Goal: Transaction & Acquisition: Purchase product/service

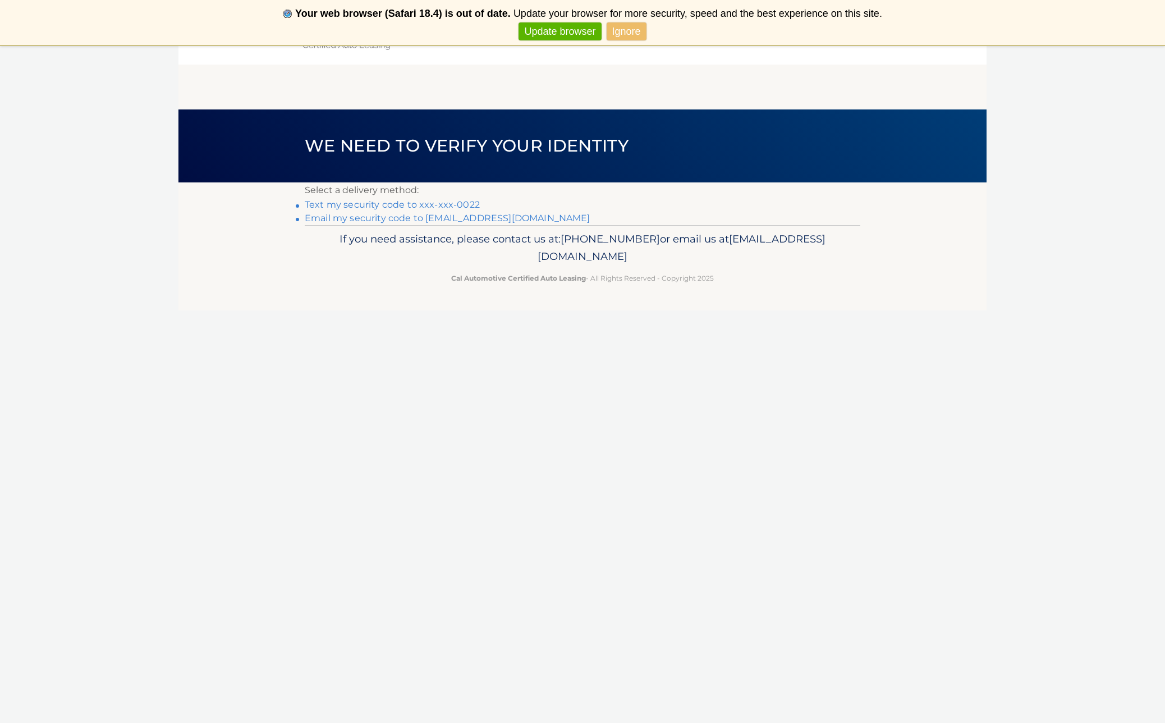
click at [359, 204] on link "Text my security code to xxx-xxx-0022" at bounding box center [392, 204] width 175 height 11
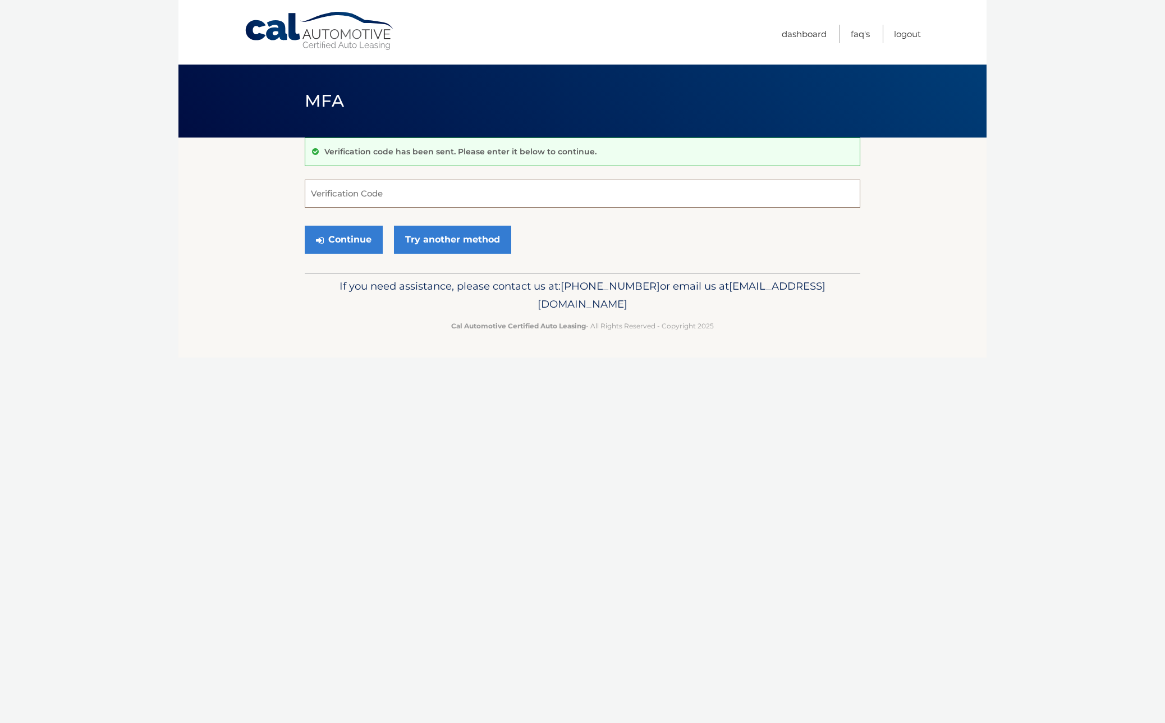
click at [353, 191] on input "Verification Code" at bounding box center [582, 194] width 555 height 28
type input "969317"
click at [359, 241] on button "Continue" at bounding box center [344, 240] width 78 height 28
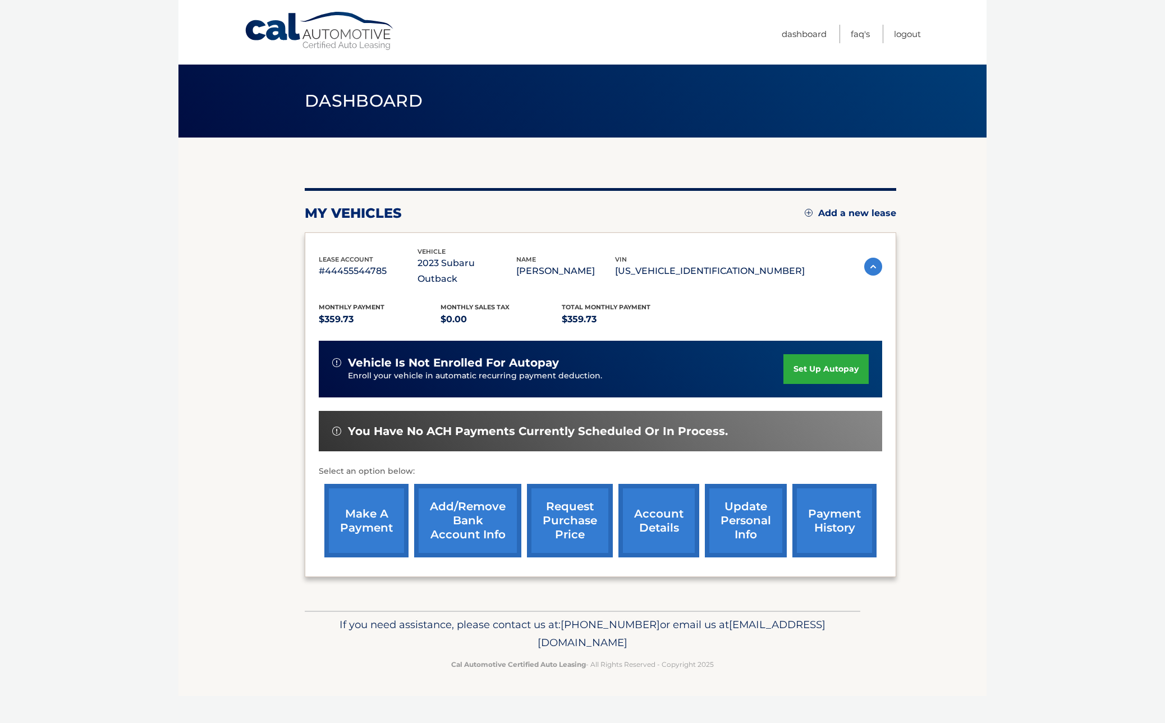
click at [364, 491] on link "make a payment" at bounding box center [366, 520] width 84 height 73
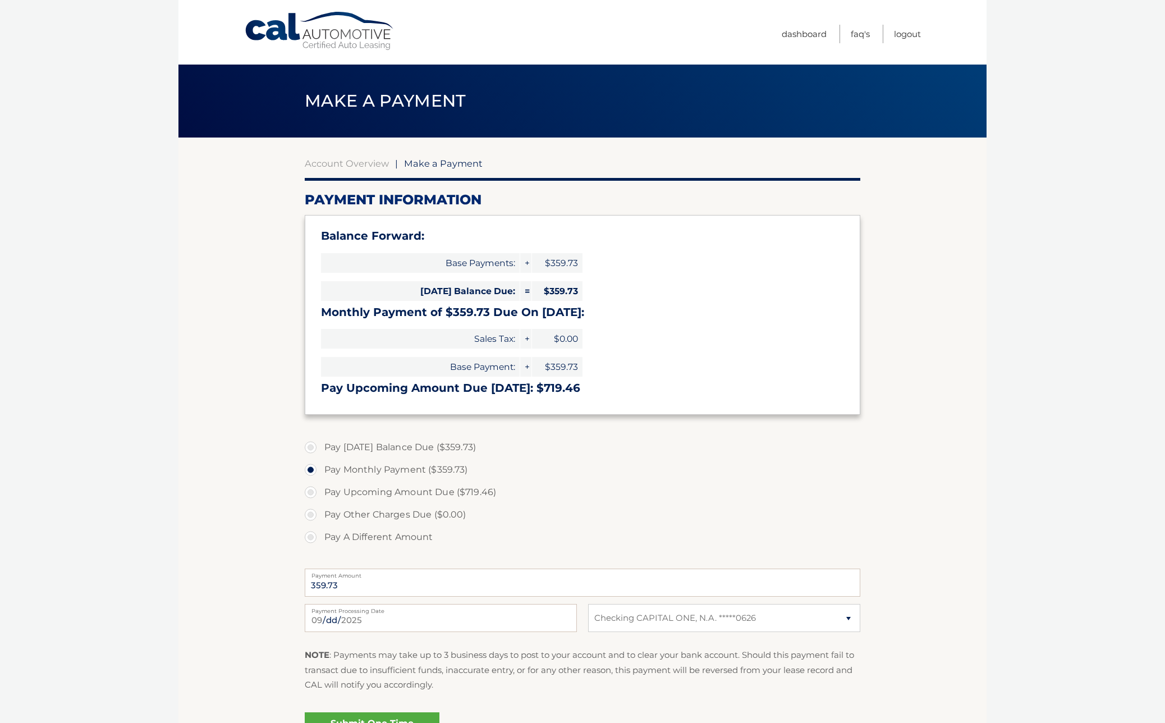
select select "NWY0YzdmM2QtOWJiOS00M2U2LWJjNjEtZDM2YzMyM2ExY2Y3"
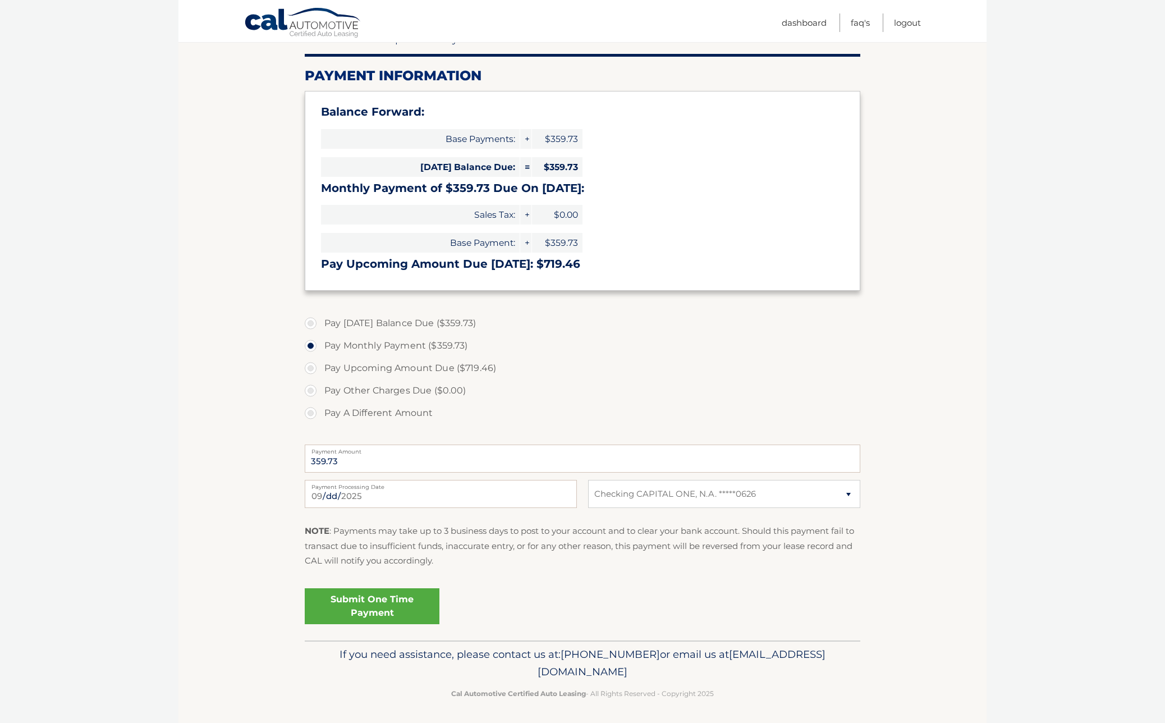
scroll to position [123, 0]
click at [374, 604] on link "Submit One Time Payment" at bounding box center [372, 607] width 135 height 36
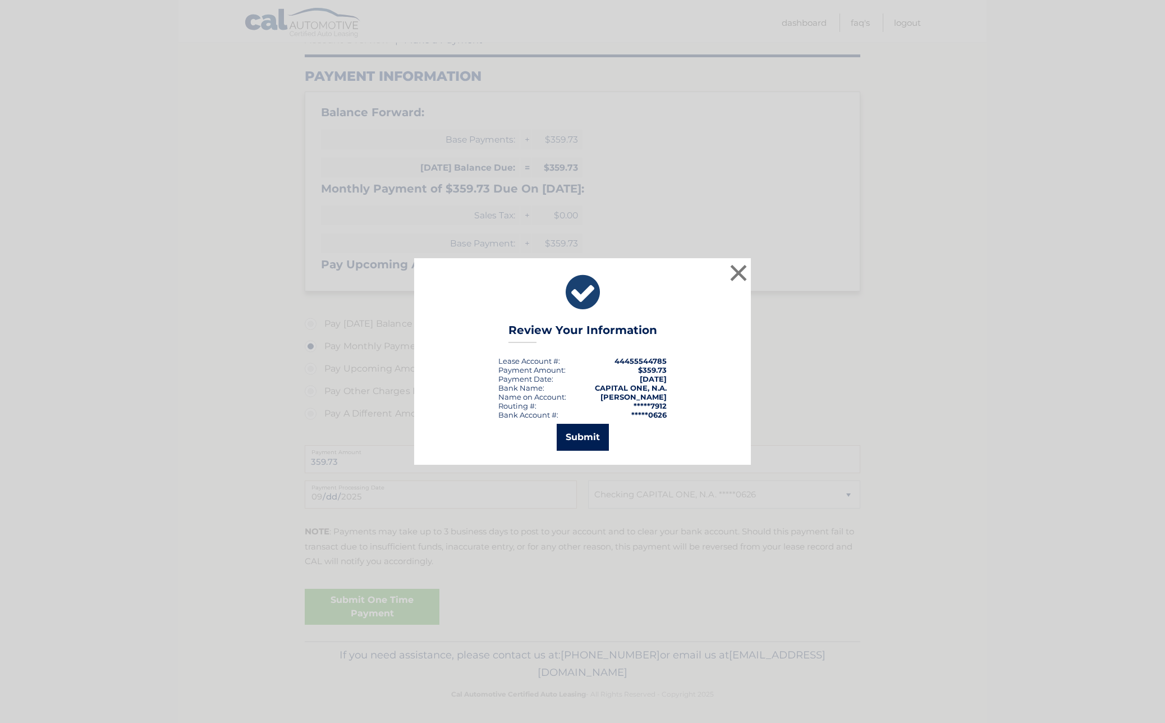
click at [581, 434] on button "Submit" at bounding box center [583, 437] width 52 height 27
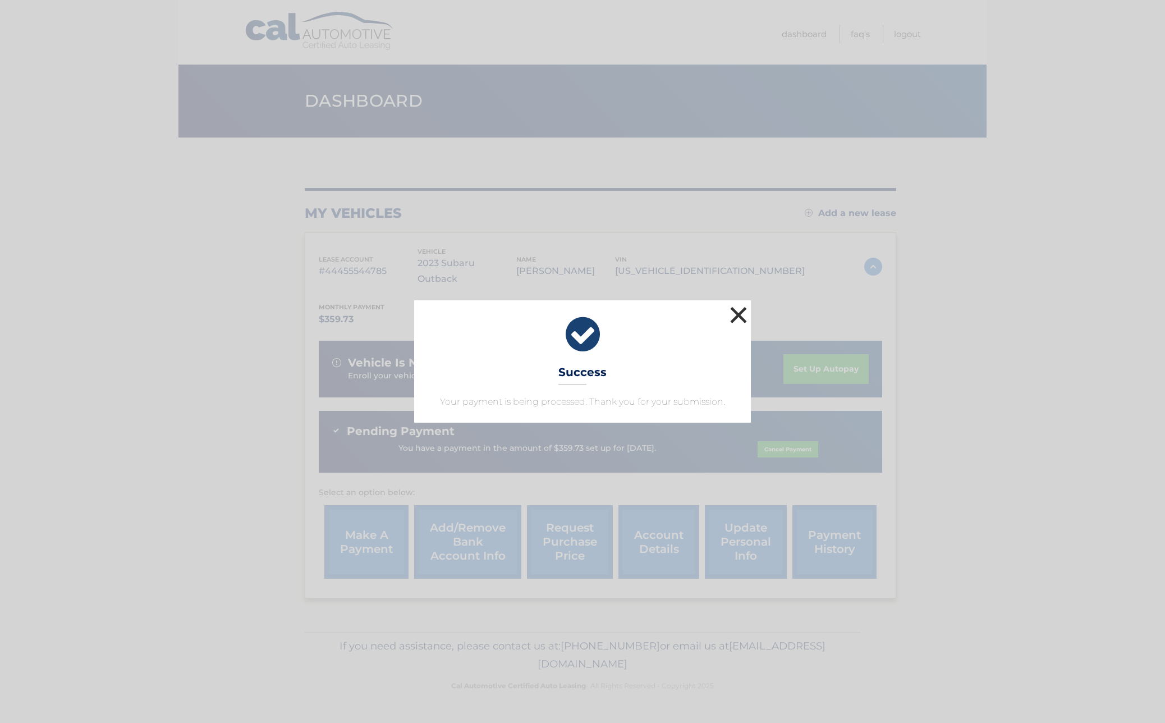
click at [738, 311] on button "×" at bounding box center [738, 315] width 22 height 22
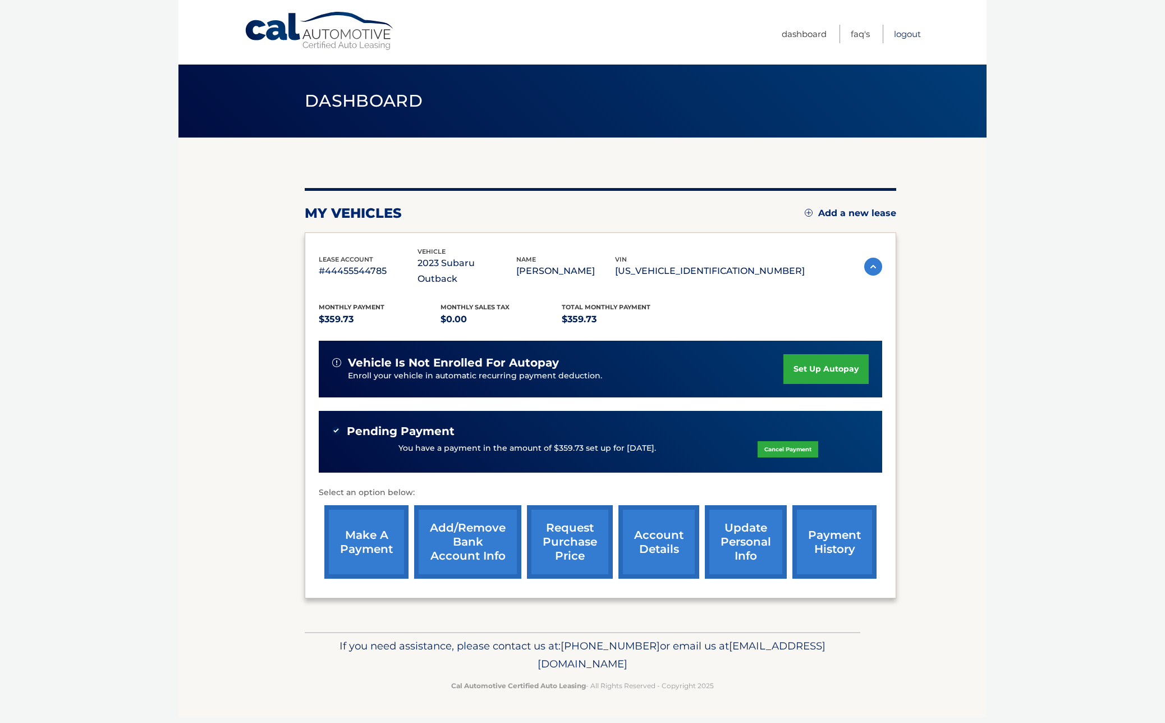
click at [909, 34] on link "Logout" at bounding box center [907, 34] width 27 height 19
